Goal: Task Accomplishment & Management: Manage account settings

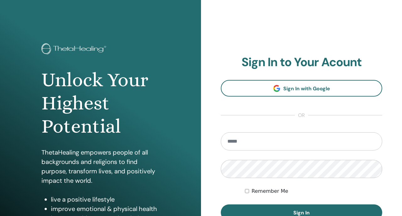
scroll to position [36, 0]
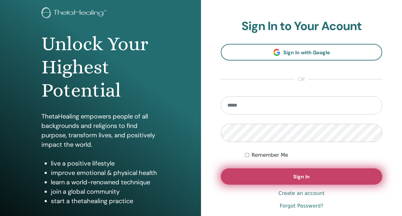
type input "**********"
click at [231, 172] on button "Sign In" at bounding box center [301, 177] width 161 height 16
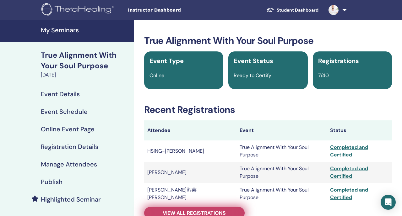
click at [165, 210] on span "View all registrations" at bounding box center [194, 213] width 63 height 7
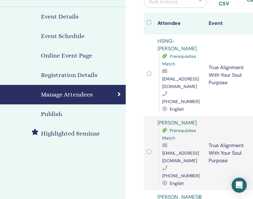
scroll to position [72, 0]
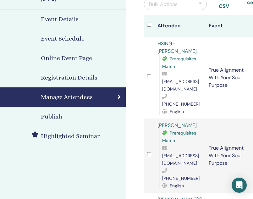
click at [174, 78] on span "j373666002008@gmail.com" at bounding box center [180, 84] width 37 height 13
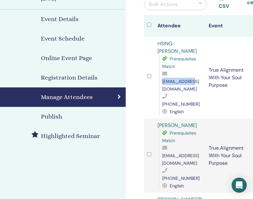
click at [174, 78] on span "j373666002008@gmail.com" at bounding box center [180, 84] width 37 height 13
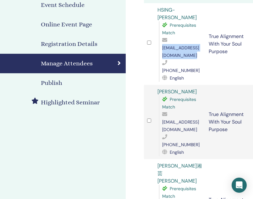
scroll to position [108, 0]
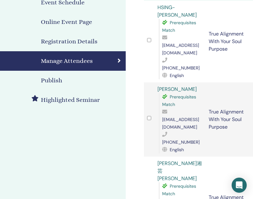
click at [176, 116] on span "beauty580812@gmail.com" at bounding box center [180, 122] width 37 height 13
copy span "beauty580812@gmail.com"
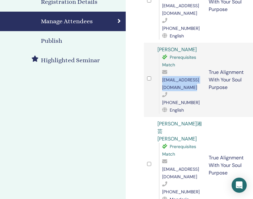
scroll to position [149, 0]
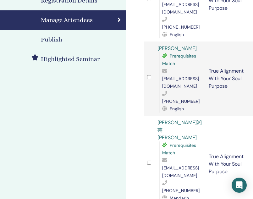
click at [171, 165] on span "xyziris123@gmail.com" at bounding box center [180, 171] width 37 height 13
copy span "xyziris123@gmail.com"
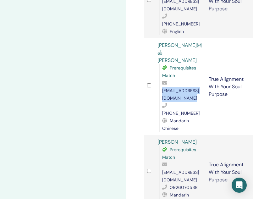
scroll to position [231, 0]
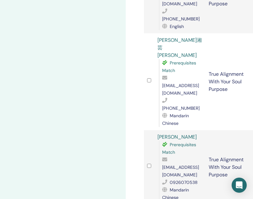
click at [168, 164] on span "kally1103@gmail.com" at bounding box center [180, 170] width 37 height 13
copy span "kally1103@gmail.com"
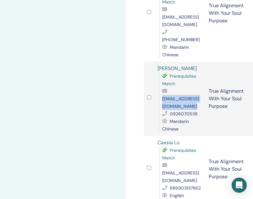
scroll to position [300, 0]
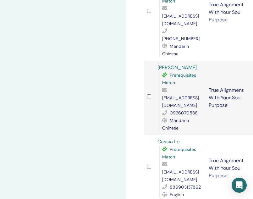
click at [164, 169] on span "acd6324@gmail.com" at bounding box center [180, 175] width 37 height 13
copy span "acd6324@gmail.com"
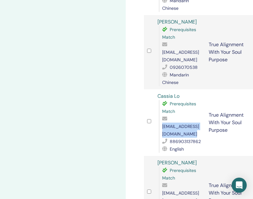
scroll to position [349, 0]
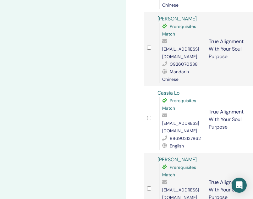
click at [175, 187] on span "sanpra_k@hotmail.com" at bounding box center [180, 193] width 37 height 13
click at [197, 187] on span "sanpra_k@hotmail.com" at bounding box center [180, 193] width 37 height 13
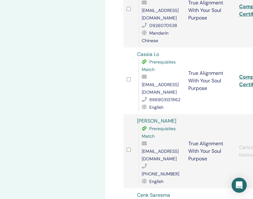
scroll to position [387, 20]
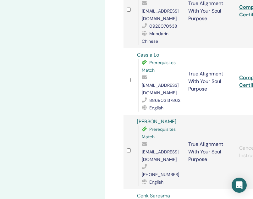
drag, startPoint x: 148, startPoint y: 135, endPoint x: 170, endPoint y: 143, distance: 22.8
copy div "info@cenk-saresma.com"
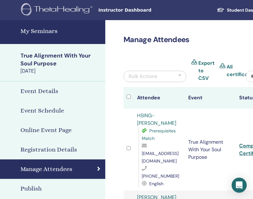
scroll to position [0, 124]
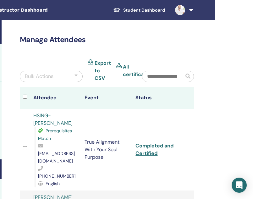
click at [187, 12] on link at bounding box center [183, 10] width 26 height 20
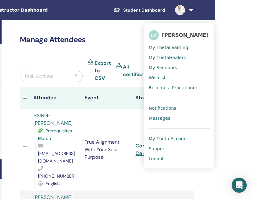
click at [156, 158] on span "Logout" at bounding box center [155, 159] width 15 height 6
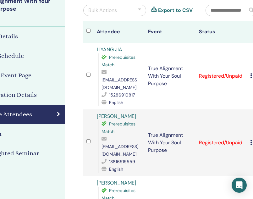
scroll to position [55, 62]
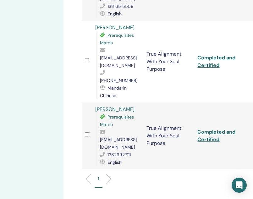
scroll to position [217, 62]
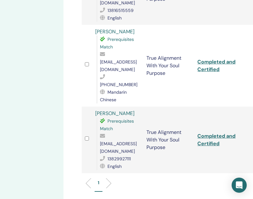
click at [114, 141] on span "panzilu@qq.com" at bounding box center [118, 147] width 37 height 13
copy span "panzilu@qq.com"
click at [114, 59] on span "526590262@qq.com" at bounding box center [118, 65] width 37 height 13
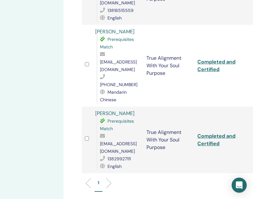
click at [114, 59] on span "526590262@qq.com" at bounding box center [118, 65] width 37 height 13
copy span "526590262@qq.com"
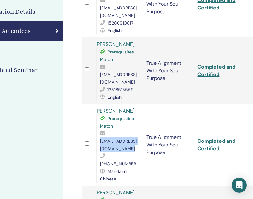
scroll to position [130, 62]
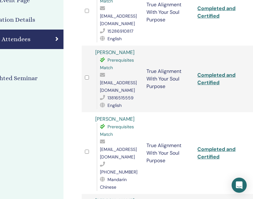
click at [108, 80] on span "151709978@qq.com" at bounding box center [118, 86] width 37 height 13
copy span "151709978@qq.com"
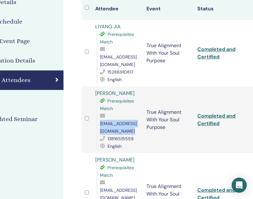
scroll to position [88, 62]
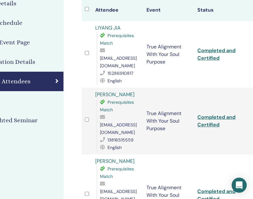
click at [111, 60] on span "1024049591@qq.com" at bounding box center [118, 61] width 37 height 13
copy span "1024049591@qq.com"
click at [122, 122] on span "151709978@qq.com" at bounding box center [118, 128] width 37 height 13
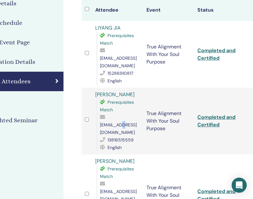
click at [122, 122] on span "151709978@qq.com" at bounding box center [118, 128] width 37 height 13
copy span "151709978@qq.com"
drag, startPoint x: 114, startPoint y: 85, endPoint x: 95, endPoint y: 85, distance: 19.2
click at [95, 91] on div "Ying Yu Prerequisites Match 151709978@qq.com 13816515559 English" at bounding box center [117, 121] width 45 height 60
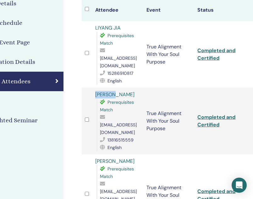
copy link "Ying Yu"
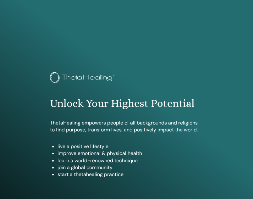
scroll to position [353, 0]
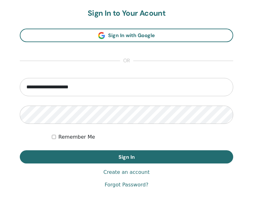
click at [93, 87] on input "**********" at bounding box center [126, 87] width 213 height 18
type input "*"
type input "**********"
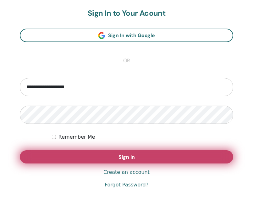
click at [68, 158] on button "Sign In" at bounding box center [126, 156] width 213 height 13
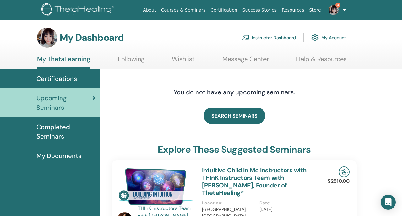
click at [339, 12] on span "4" at bounding box center [333, 9] width 15 height 5
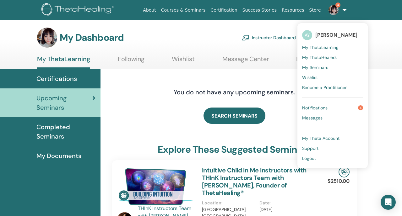
click at [334, 105] on link "Notifications 4" at bounding box center [332, 108] width 61 height 10
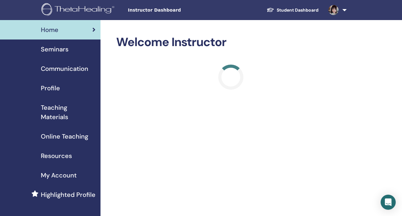
click at [75, 54] on link "Seminars" at bounding box center [50, 49] width 100 height 19
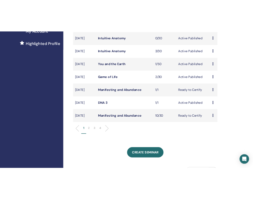
scroll to position [176, 0]
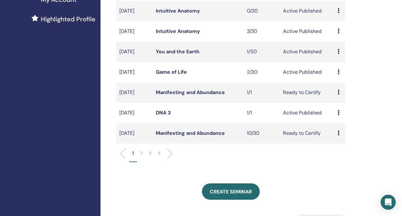
click at [181, 96] on link "Manifesting and Abundance" at bounding box center [190, 92] width 69 height 7
click at [179, 137] on link "Manifesting and Abundance" at bounding box center [190, 133] width 69 height 7
click at [166, 116] on link "DNA 3" at bounding box center [163, 113] width 15 height 7
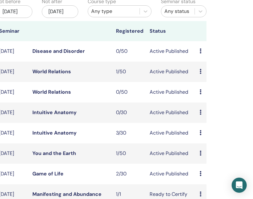
scroll to position [0, 120]
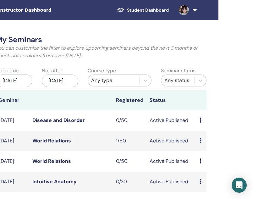
click at [198, 10] on link at bounding box center [187, 10] width 26 height 20
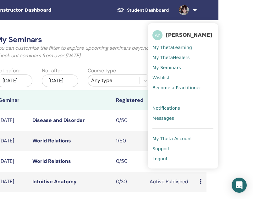
click at [163, 156] on span "Logout" at bounding box center [159, 159] width 15 height 6
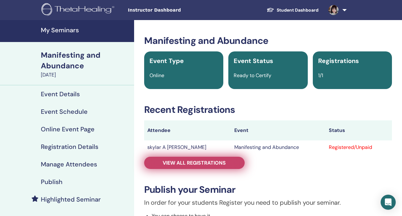
click at [186, 166] on link "View all registrations" at bounding box center [194, 163] width 100 height 12
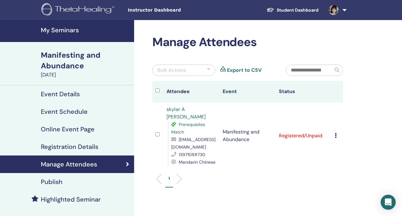
click at [336, 126] on td "Cancel Registration Do not auto-certify Mark as Paid Mark as Unpaid Mark as Abs…" at bounding box center [337, 136] width 11 height 67
click at [336, 133] on icon at bounding box center [336, 135] width 2 height 5
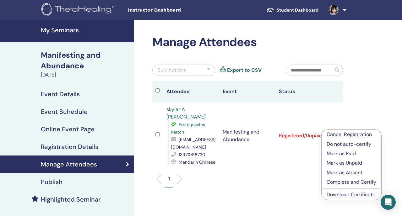
click at [334, 182] on p "Complete and Certify" at bounding box center [351, 183] width 50 height 8
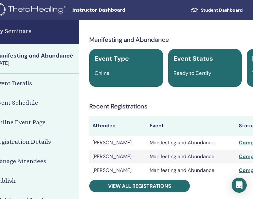
scroll to position [0, 51]
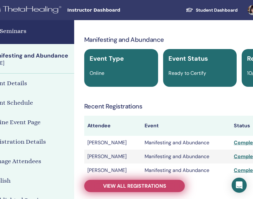
click at [110, 182] on link "View all registrations" at bounding box center [134, 186] width 100 height 12
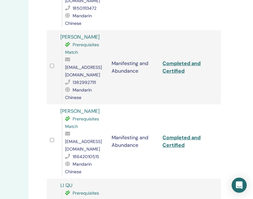
scroll to position [635, 97]
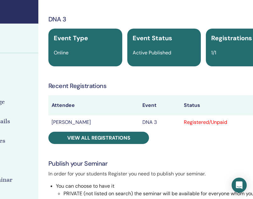
scroll to position [20, 90]
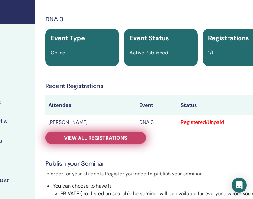
click at [89, 136] on span "View all registrations" at bounding box center [95, 137] width 63 height 7
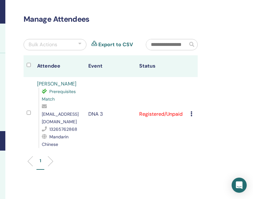
scroll to position [20, 124]
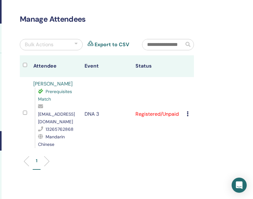
click at [186, 112] on td "Cancel Registration Do not auto-certify Mark as Paid Mark as Unpaid Mark as Abs…" at bounding box center [188, 114] width 10 height 74
click at [187, 111] on icon at bounding box center [187, 113] width 2 height 5
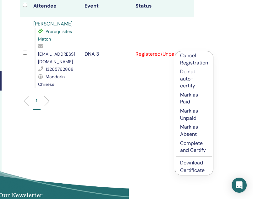
scroll to position [89, 124]
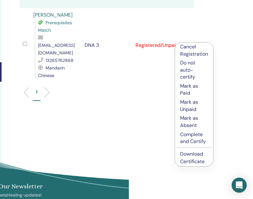
click at [189, 137] on p "Complete and Certify" at bounding box center [194, 138] width 28 height 14
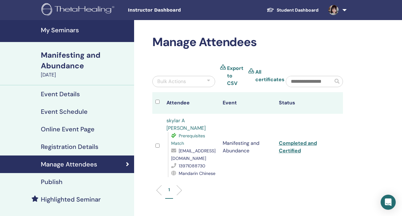
click at [184, 154] on span "[EMAIL_ADDRESS][DOMAIN_NAME]" at bounding box center [193, 154] width 44 height 13
click at [184, 154] on span "13971088730@163.com" at bounding box center [193, 154] width 44 height 13
copy span "13971088730@163.com"
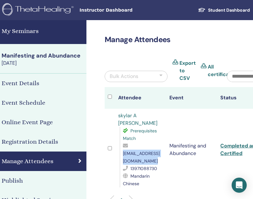
scroll to position [0, 56]
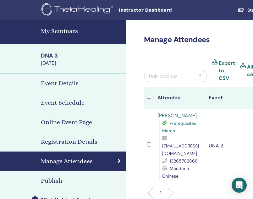
scroll to position [11, 86]
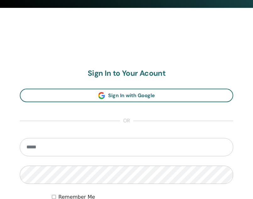
scroll to position [353, 0]
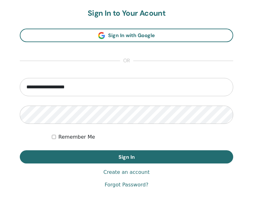
click at [89, 84] on input "**********" at bounding box center [126, 87] width 213 height 18
type input "**********"
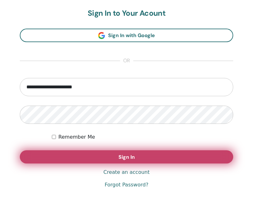
click at [86, 160] on button "Sign In" at bounding box center [126, 156] width 213 height 13
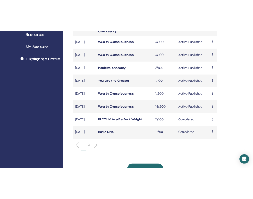
scroll to position [148, 0]
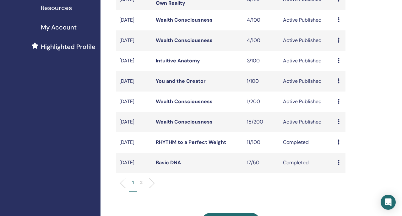
click at [183, 125] on link "Wealth Consciousness" at bounding box center [184, 122] width 57 height 7
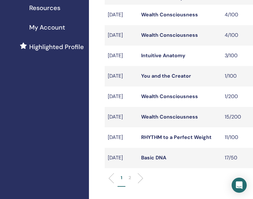
scroll to position [148, 14]
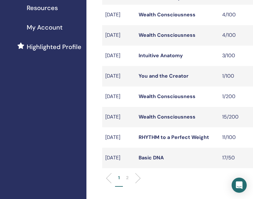
click at [163, 100] on link "Wealth Consciousness" at bounding box center [166, 96] width 57 height 7
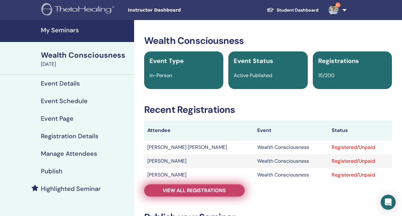
click at [176, 194] on span "View all registrations" at bounding box center [194, 190] width 63 height 7
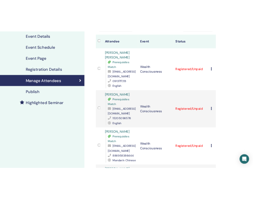
scroll to position [75, 0]
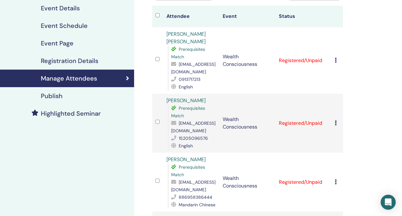
click at [195, 73] on span "fangsy927@gmail.com" at bounding box center [193, 68] width 44 height 13
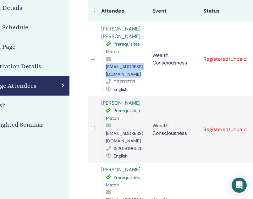
scroll to position [75, 73]
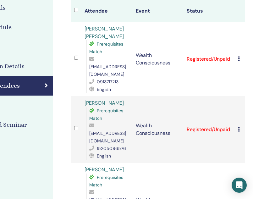
click at [240, 55] on div "Cancel Registration Do not auto-certify Mark as Paid Mark as Unpaid Mark as Abs…" at bounding box center [240, 59] width 4 height 8
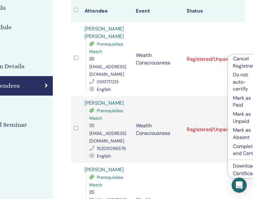
click at [110, 32] on link "Shih-Yun Melody Fang" at bounding box center [103, 32] width 39 height 14
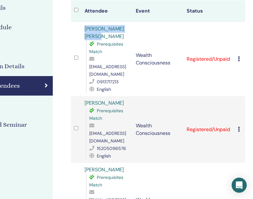
drag, startPoint x: 84, startPoint y: 27, endPoint x: 96, endPoint y: 35, distance: 15.1
click at [96, 35] on td "Shih-Yun Melody Fang Prerequisites Match fangsy927@gmail.com 0913717213 English" at bounding box center [106, 59] width 51 height 74
copy link "Shih-Yun Melody Fang"
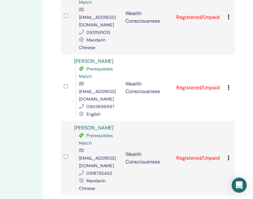
scroll to position [660, 83]
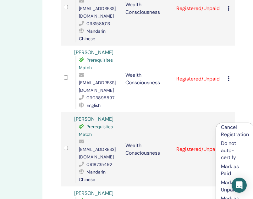
click at [228, 126] on p "Cancel Registration" at bounding box center [235, 131] width 28 height 14
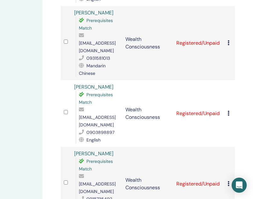
scroll to position [635, 83]
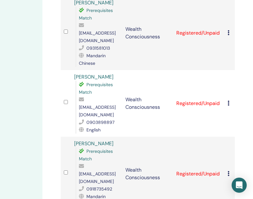
copy span "369819642@qq.com"
drag, startPoint x: 97, startPoint y: 127, endPoint x: 74, endPoint y: 127, distance: 22.6
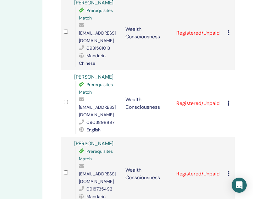
copy link "Ting Zeng"
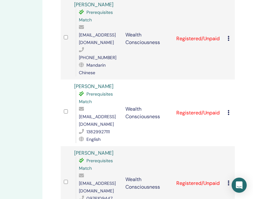
scroll to position [916, 83]
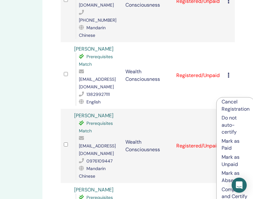
scroll to position [963, 83]
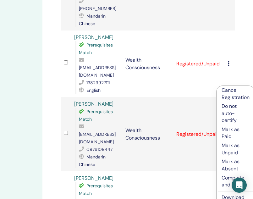
click at [227, 98] on p "Cancel Registration" at bounding box center [235, 94] width 28 height 14
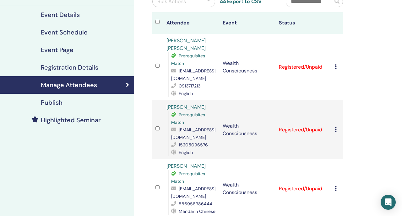
scroll to position [31, 0]
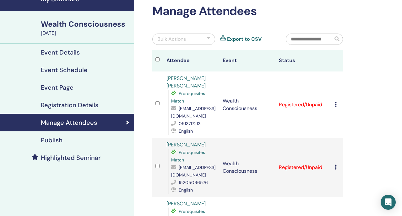
click at [81, 138] on div "Publish" at bounding box center [67, 141] width 124 height 8
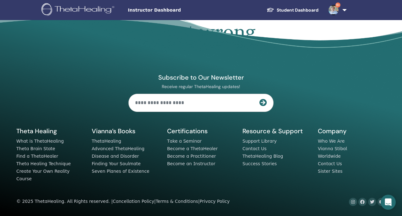
click at [252, 13] on img at bounding box center [333, 10] width 10 height 10
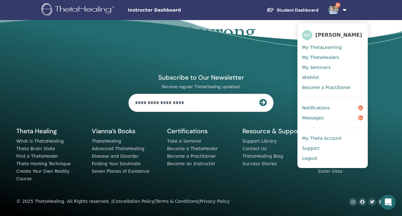
click at [252, 157] on span "Logout" at bounding box center [309, 159] width 15 height 6
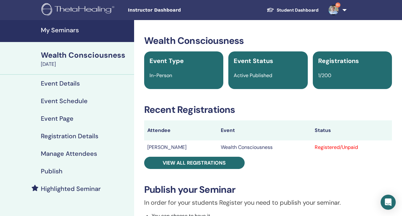
click at [252, 14] on link "9+" at bounding box center [336, 10] width 26 height 20
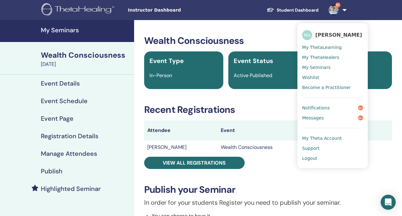
click at [252, 157] on span "Logout" at bounding box center [309, 159] width 15 height 6
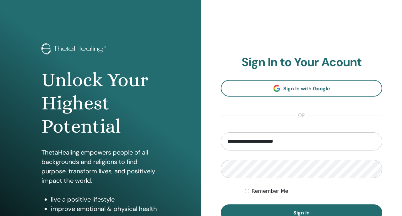
click at [247, 139] on input "**********" at bounding box center [301, 141] width 161 height 18
type input "**********"
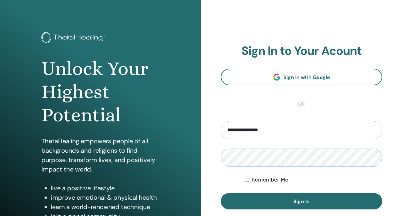
scroll to position [15, 0]
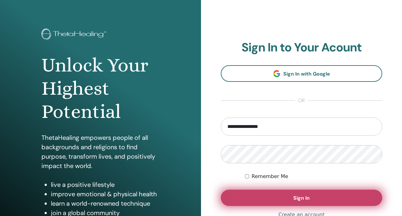
click at [238, 191] on button "Sign In" at bounding box center [301, 198] width 161 height 16
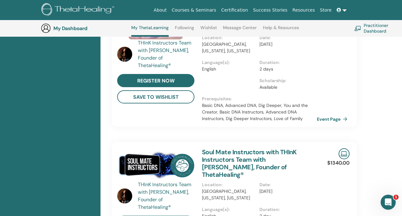
scroll to position [365, 0]
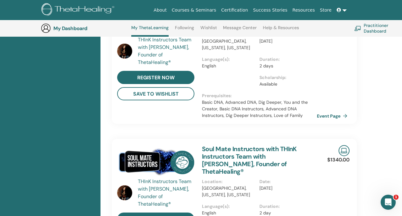
click at [179, 145] on img at bounding box center [155, 162] width 77 height 35
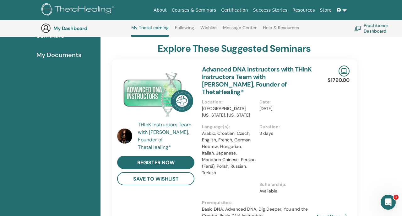
scroll to position [159, 0]
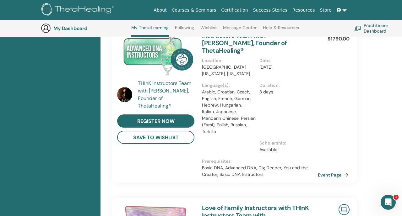
click at [318, 170] on link "Event Page" at bounding box center [334, 174] width 33 height 9
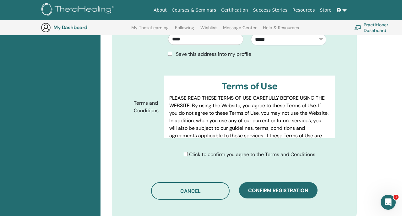
scroll to position [324, 0]
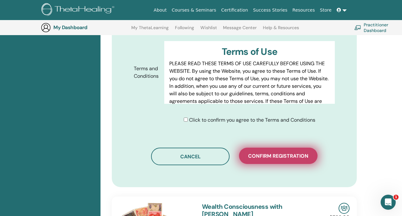
click at [253, 160] on button "Confirm registration" at bounding box center [278, 156] width 78 height 16
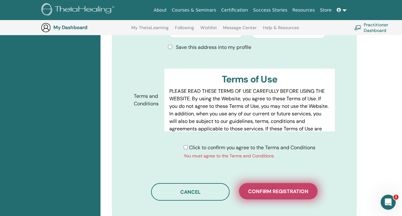
click at [256, 188] on span "Confirm registration" at bounding box center [278, 191] width 60 height 7
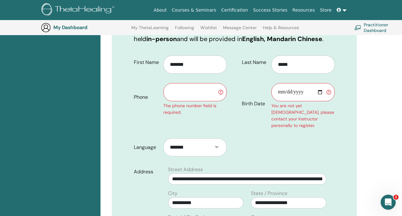
scroll to position [128, 0]
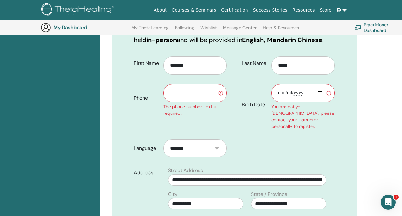
click at [216, 139] on select "**********" at bounding box center [194, 148] width 63 height 18
select select "***"
click at [253, 142] on form "**********" at bounding box center [234, 202] width 210 height 300
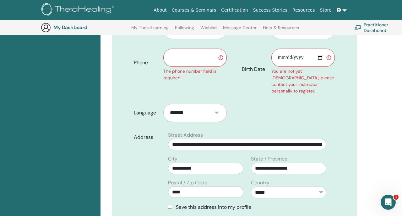
scroll to position [163, 0]
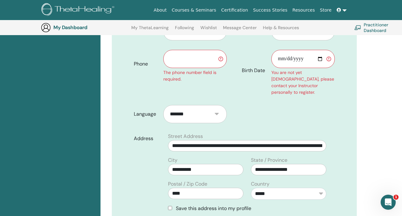
click at [199, 54] on input "text" at bounding box center [194, 59] width 63 height 18
type input "**********"
click at [151, 90] on div "**********" at bounding box center [181, 59] width 105 height 83
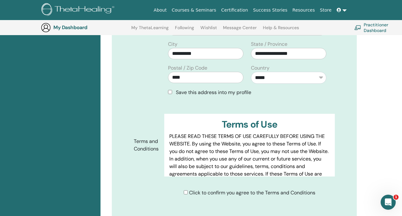
scroll to position [294, 0]
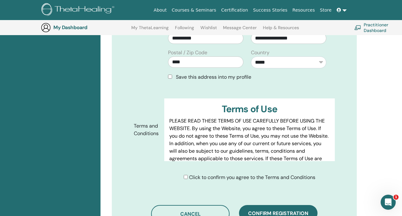
click at [173, 73] on div "Save this address into my profile" at bounding box center [247, 77] width 158 height 8
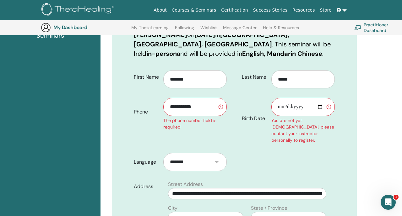
scroll to position [119, 0]
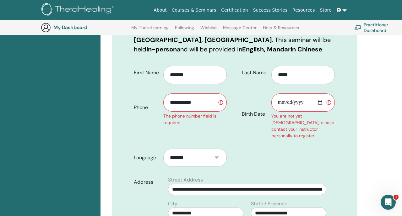
click at [326, 103] on input "Birth Date" at bounding box center [302, 103] width 63 height 18
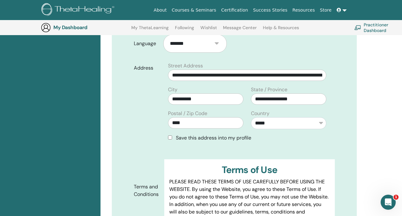
scroll to position [312, 0]
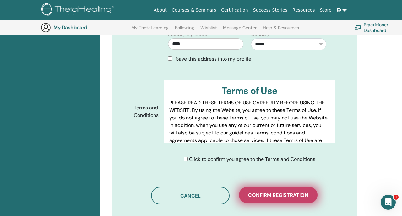
click at [258, 192] on span "Confirm registration" at bounding box center [278, 195] width 60 height 7
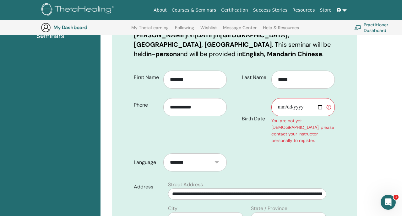
scroll to position [116, 0]
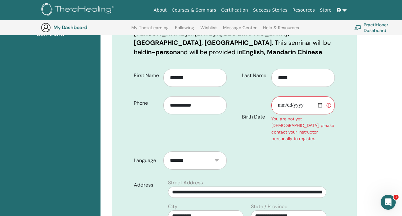
click at [284, 106] on input "Birth Date" at bounding box center [302, 105] width 63 height 18
click at [318, 105] on input "Birth Date" at bounding box center [302, 105] width 63 height 18
click at [325, 105] on input "Birth Date" at bounding box center [302, 105] width 63 height 18
click at [321, 106] on input "Birth Date" at bounding box center [302, 105] width 63 height 18
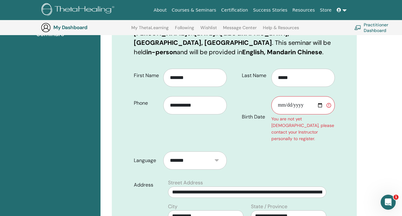
type input "**********"
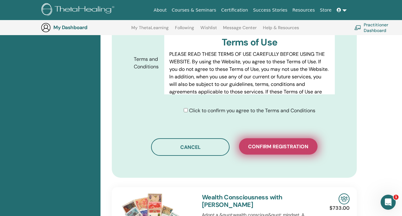
scroll to position [361, 0]
click at [283, 143] on span "Confirm registration" at bounding box center [278, 146] width 60 height 7
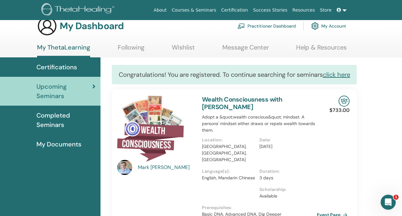
click at [87, 30] on h3 "My Dashboard" at bounding box center [92, 25] width 64 height 11
click at [276, 22] on link "Practitioner Dashboard" at bounding box center [266, 26] width 58 height 14
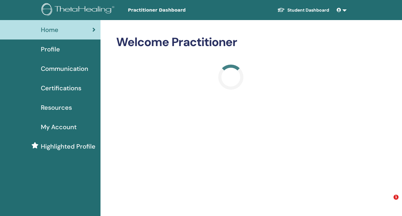
click at [77, 51] on div "Profile" at bounding box center [50, 49] width 90 height 9
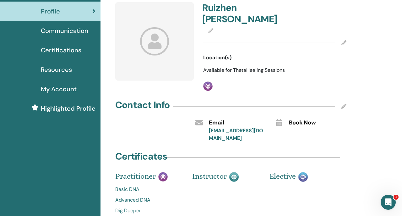
scroll to position [31, 0]
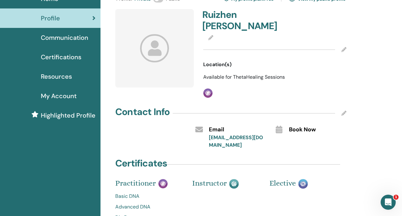
click at [85, 95] on div "My Account" at bounding box center [50, 95] width 90 height 9
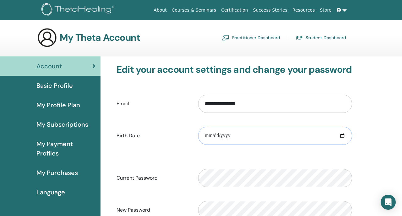
click at [231, 142] on input "date" at bounding box center [275, 136] width 154 height 18
click at [342, 134] on input "date" at bounding box center [275, 136] width 154 height 18
type input "**********"
click at [186, 145] on div "**********" at bounding box center [234, 135] width 245 height 27
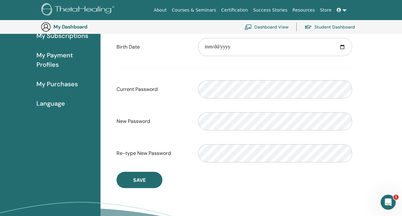
scroll to position [104, 0]
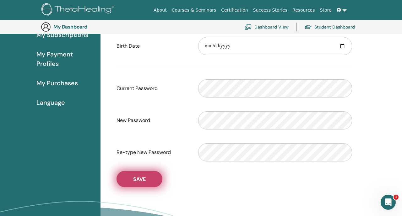
click at [149, 178] on button "Save" at bounding box center [139, 179] width 46 height 16
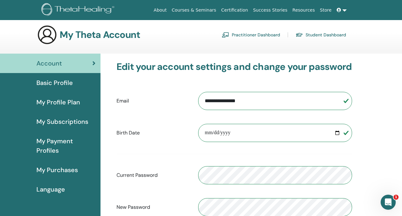
scroll to position [1, 0]
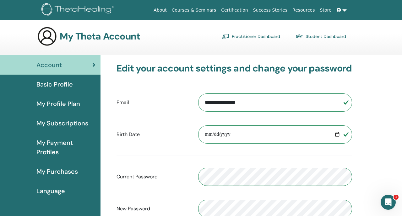
click at [80, 86] on div "Basic Profile" at bounding box center [50, 84] width 90 height 9
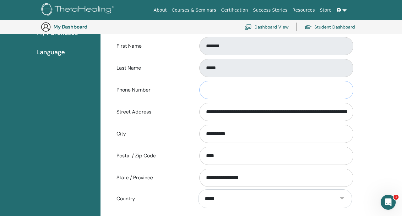
click at [221, 92] on input "Phone Number" at bounding box center [276, 90] width 154 height 18
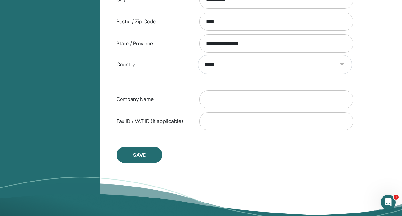
scroll to position [290, 0]
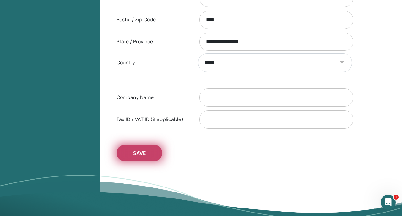
type input "**********"
click at [153, 156] on button "Save" at bounding box center [139, 153] width 46 height 16
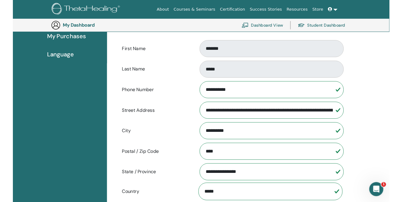
scroll to position [125, 0]
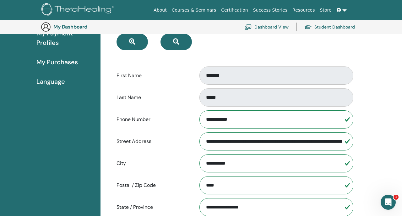
click at [345, 9] on link at bounding box center [341, 10] width 15 height 12
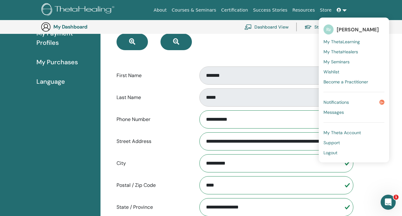
click at [330, 154] on span "Logout" at bounding box center [330, 153] width 14 height 6
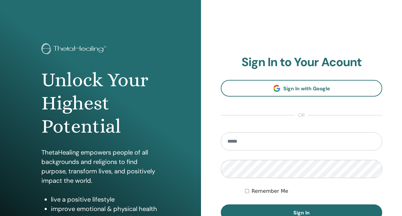
scroll to position [50, 0]
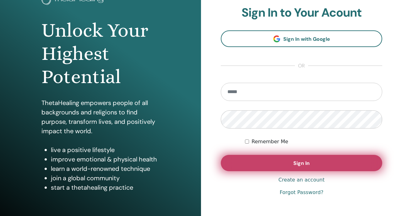
type input "**********"
click at [245, 164] on button "Sign In" at bounding box center [301, 163] width 161 height 16
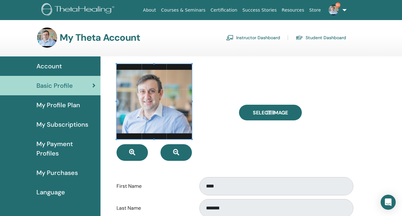
click at [248, 37] on link "Instructor Dashboard" at bounding box center [253, 38] width 54 height 10
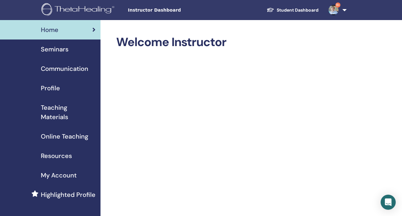
click at [66, 56] on link "Seminars" at bounding box center [50, 49] width 100 height 19
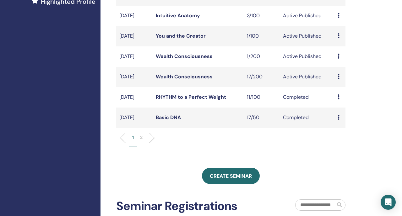
scroll to position [194, 0]
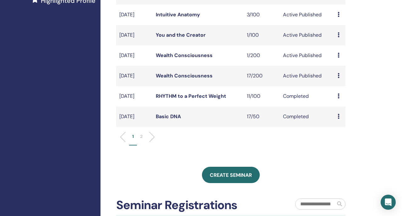
click at [196, 79] on link "Wealth Consciousness" at bounding box center [184, 76] width 57 height 7
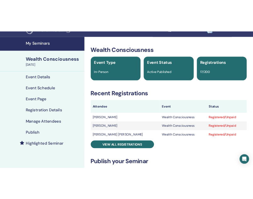
scroll to position [16, 0]
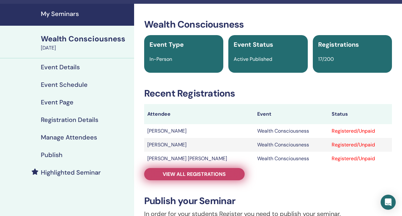
click at [182, 174] on span "View all registrations" at bounding box center [194, 174] width 63 height 7
